Goal: Task Accomplishment & Management: Manage account settings

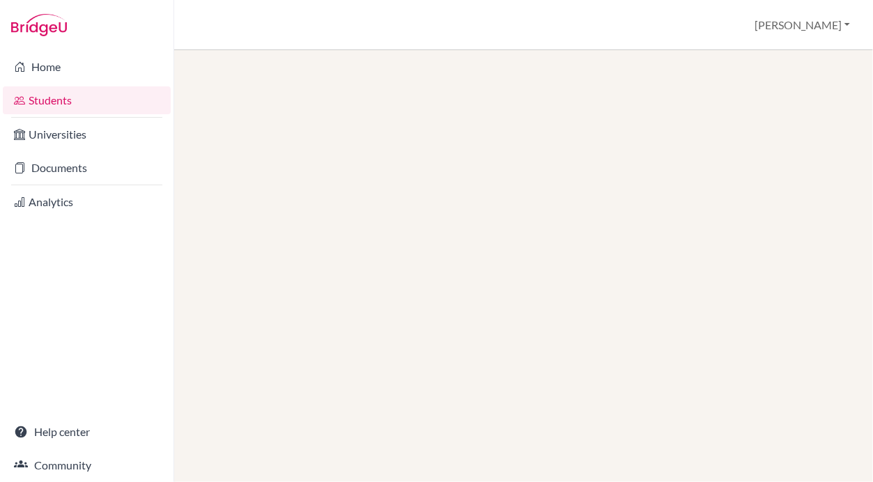
click at [99, 105] on link "Students" at bounding box center [87, 100] width 168 height 28
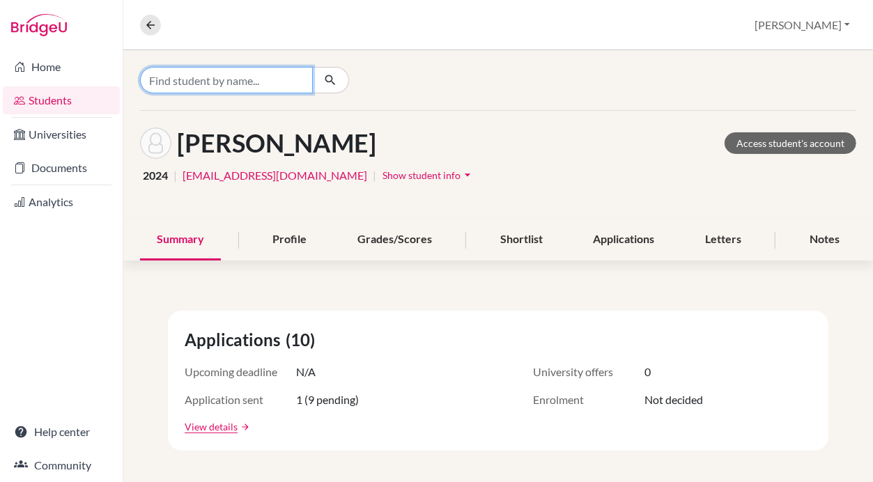
click at [249, 67] on input "Find student by name..." at bounding box center [226, 80] width 173 height 26
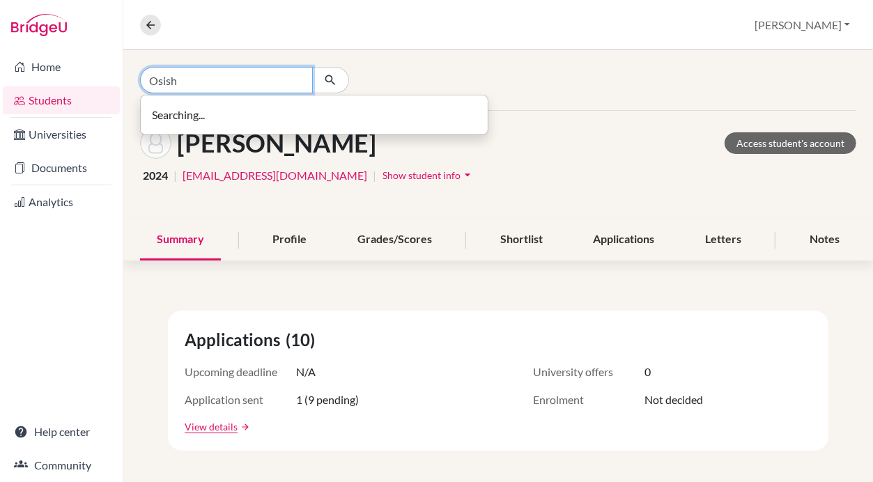
type input "Osish"
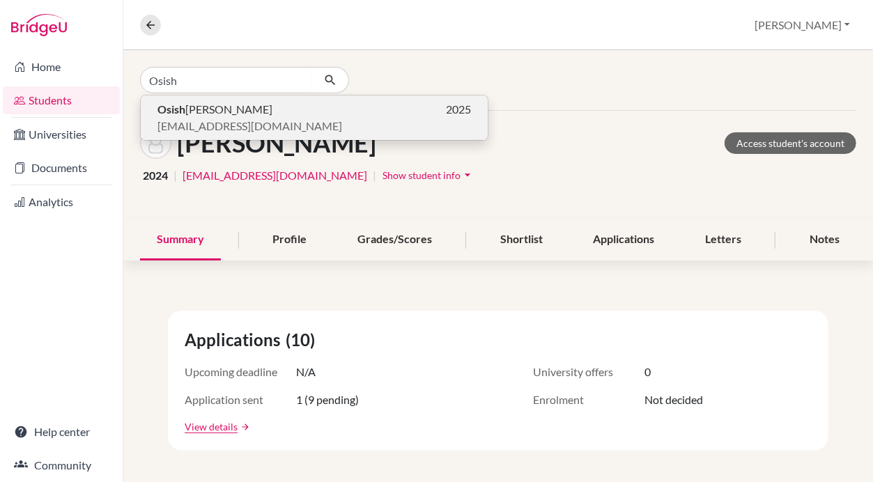
click at [249, 116] on p "[PERSON_NAME] 2025" at bounding box center [313, 109] width 313 height 17
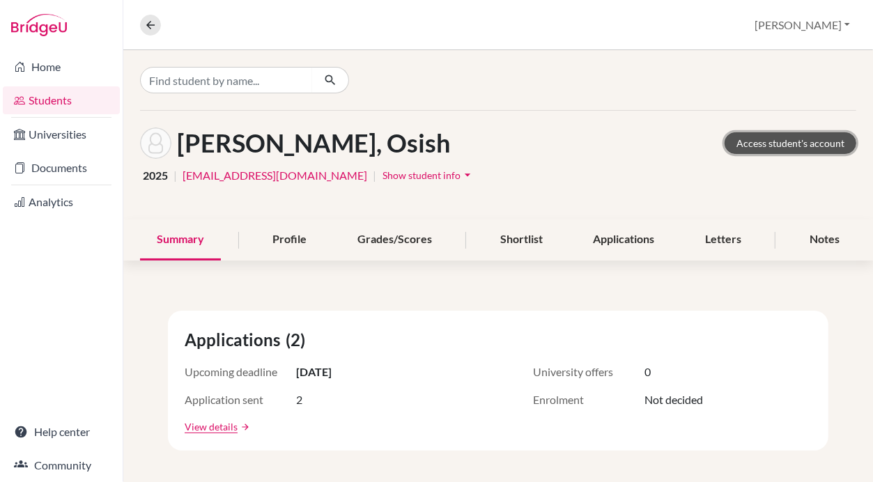
click at [770, 139] on link "Access student's account" at bounding box center [790, 143] width 132 height 22
